Goal: Navigation & Orientation: Find specific page/section

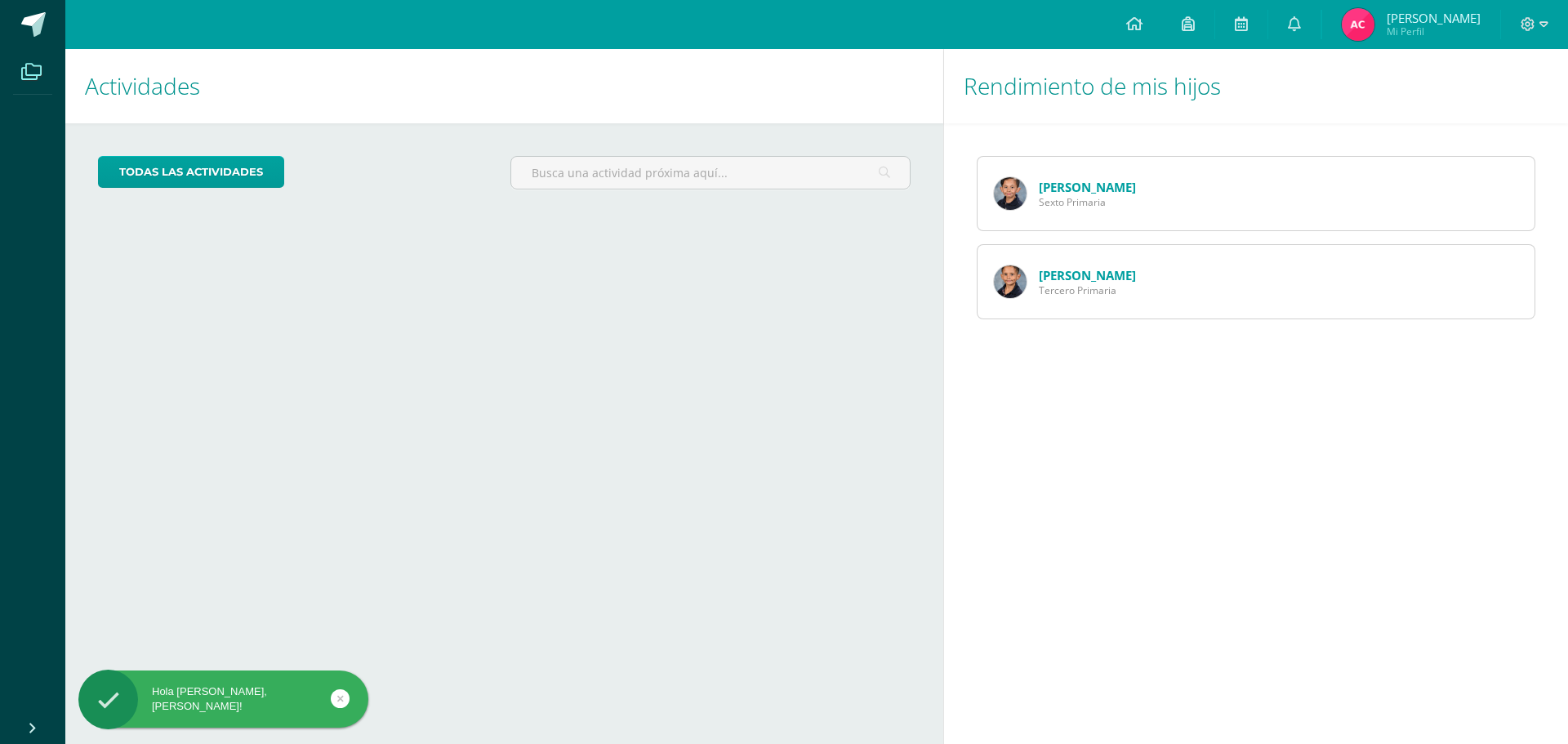
click at [33, 69] on icon at bounding box center [31, 72] width 20 height 17
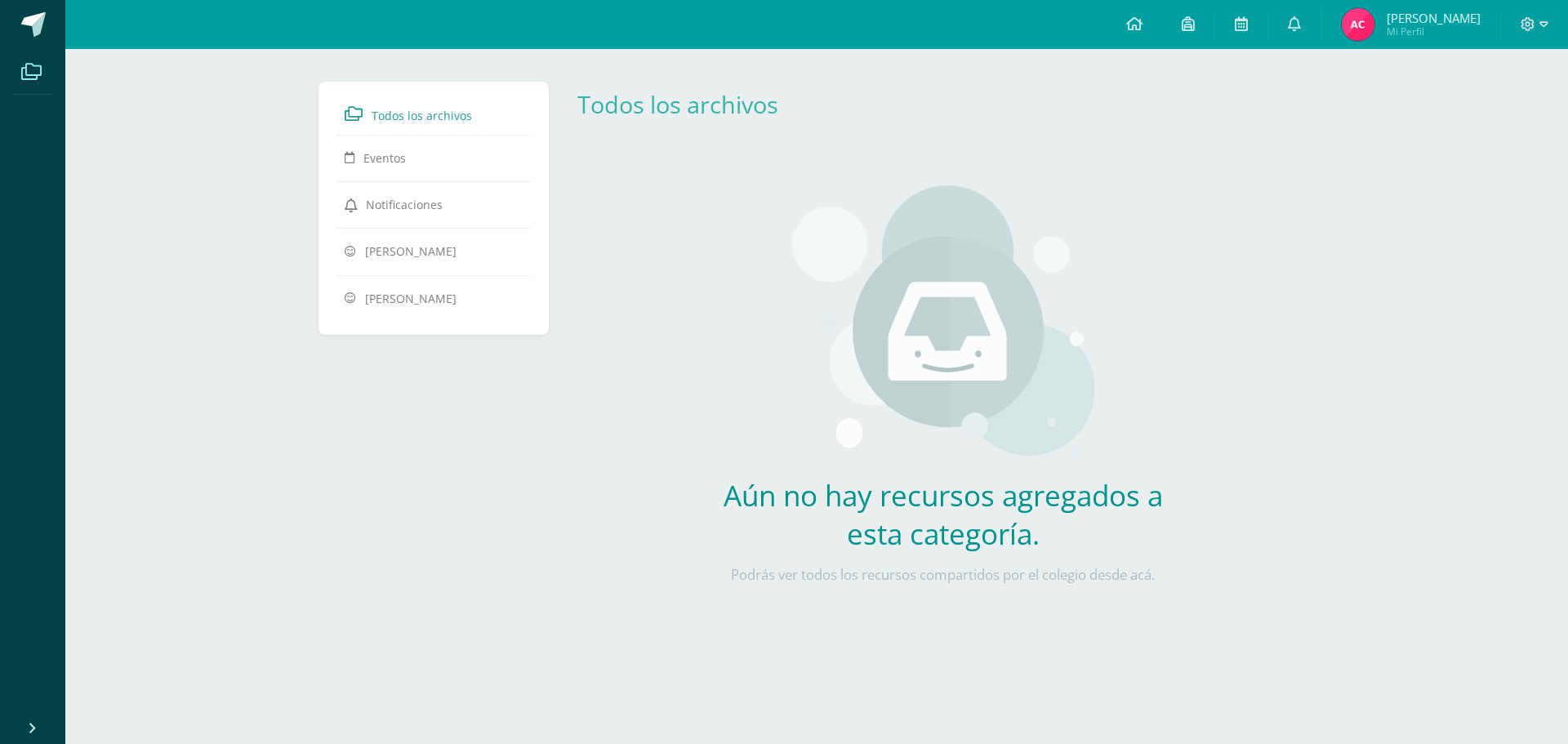
click at [417, 118] on span "Todos los archivos" at bounding box center [421, 115] width 100 height 16
click at [1195, 28] on icon at bounding box center [1188, 24] width 13 height 15
click at [1248, 18] on icon at bounding box center [1241, 24] width 13 height 15
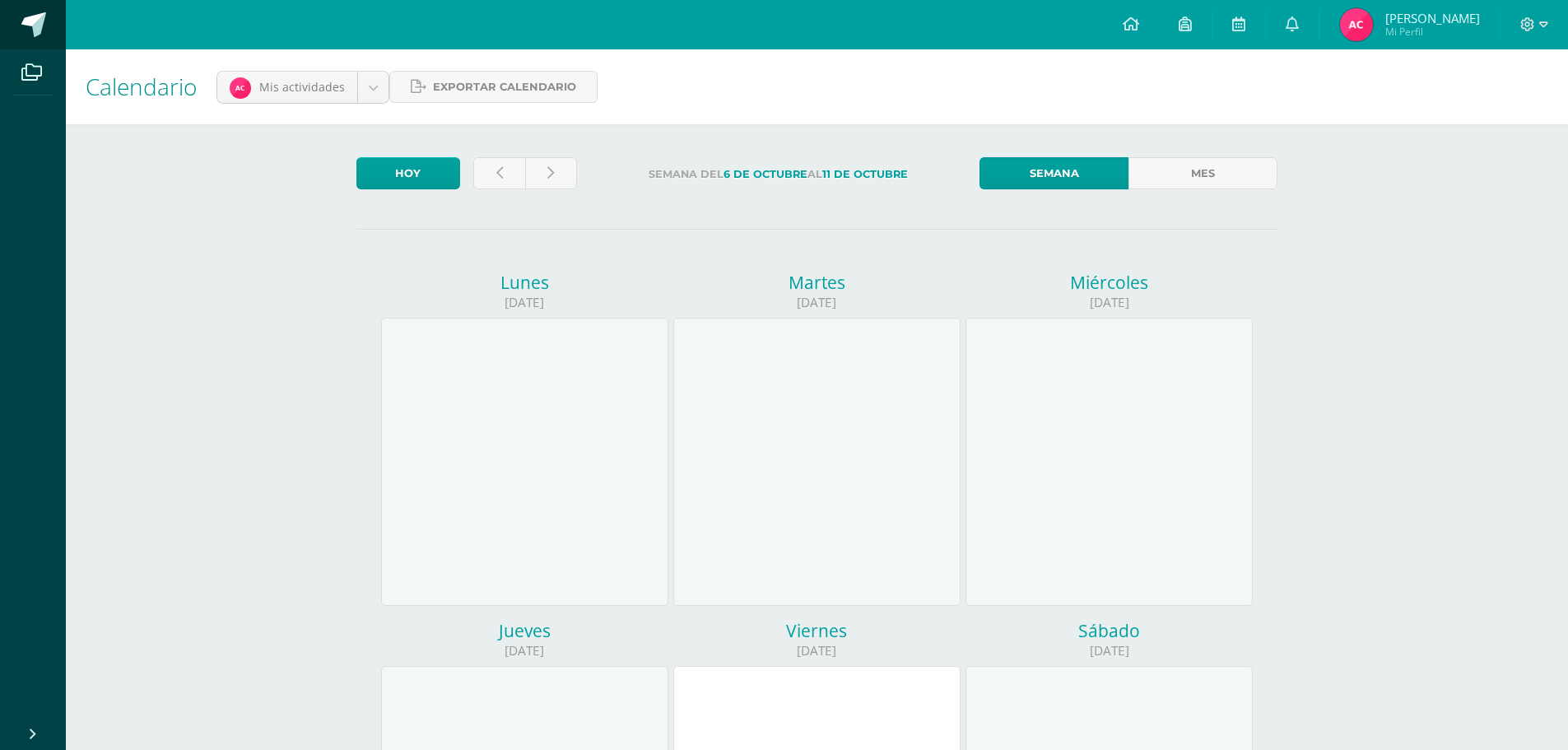
click at [36, 23] on span at bounding box center [33, 24] width 24 height 24
click at [29, 734] on icon at bounding box center [33, 734] width 13 height 17
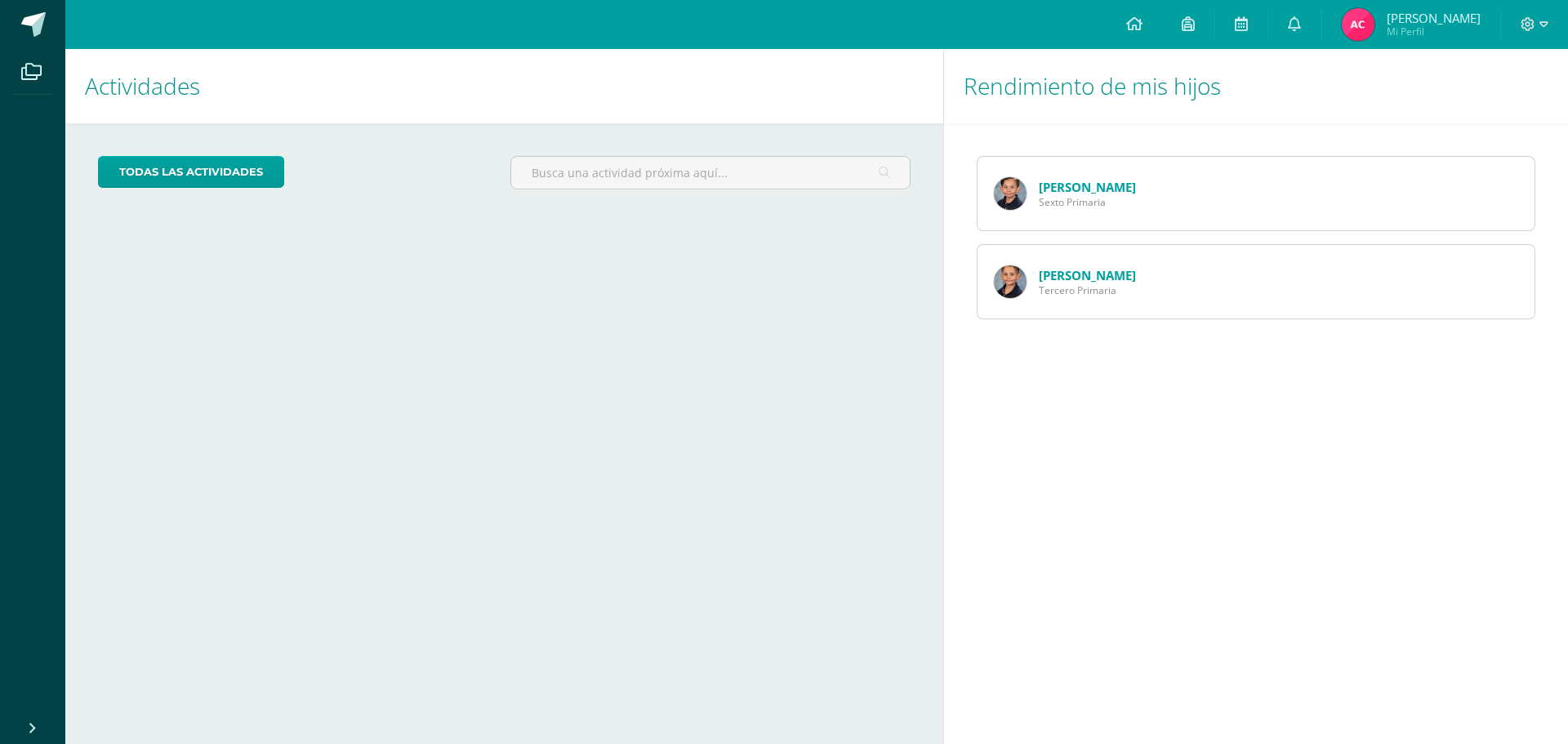
click at [28, 728] on icon at bounding box center [33, 728] width 13 height 17
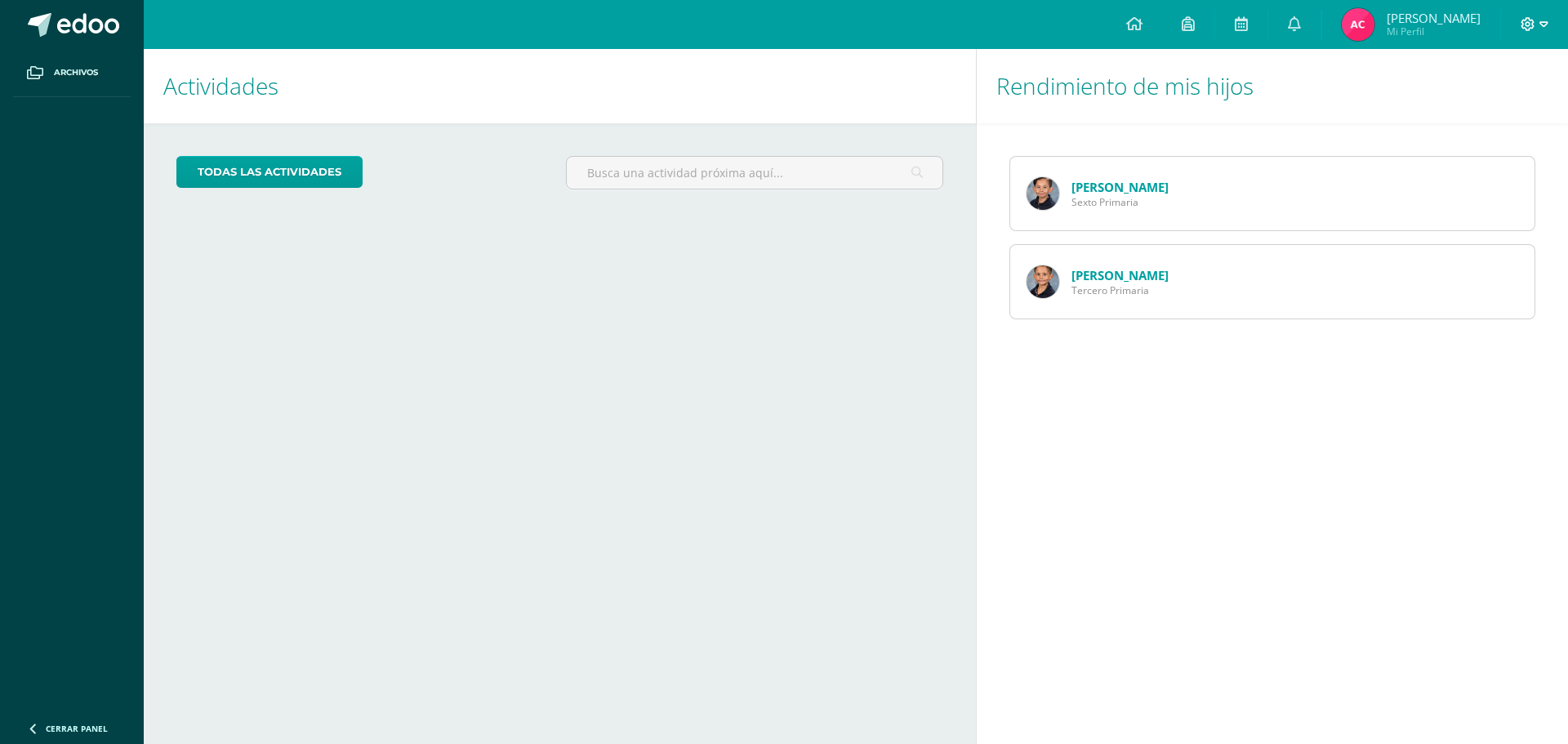
click at [1542, 26] on icon at bounding box center [1544, 23] width 9 height 6
click at [74, 28] on span at bounding box center [88, 25] width 62 height 24
click at [1300, 25] on icon at bounding box center [1295, 24] width 13 height 15
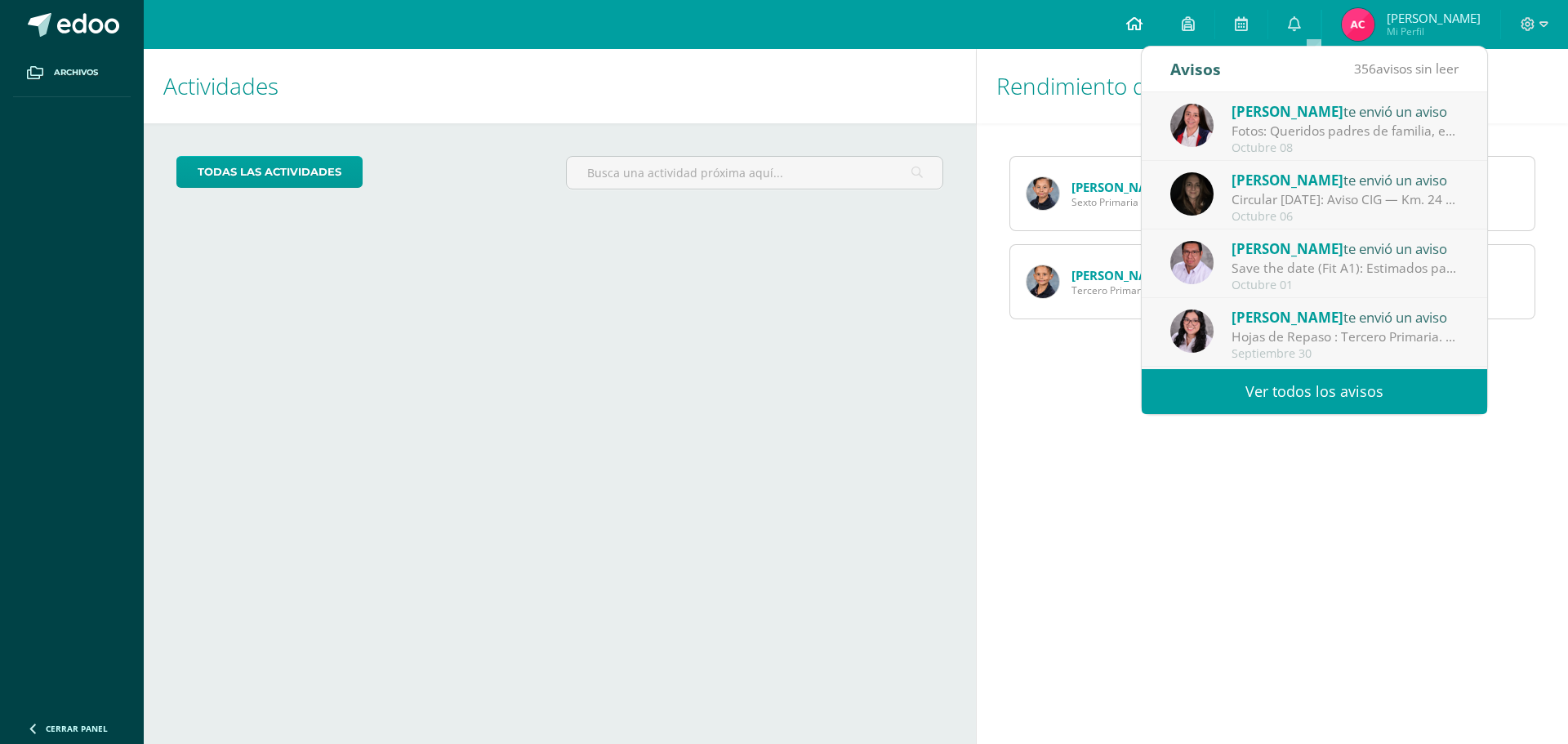
click at [1142, 23] on icon at bounding box center [1134, 24] width 17 height 15
